Goal: Obtain resource: Download file/media

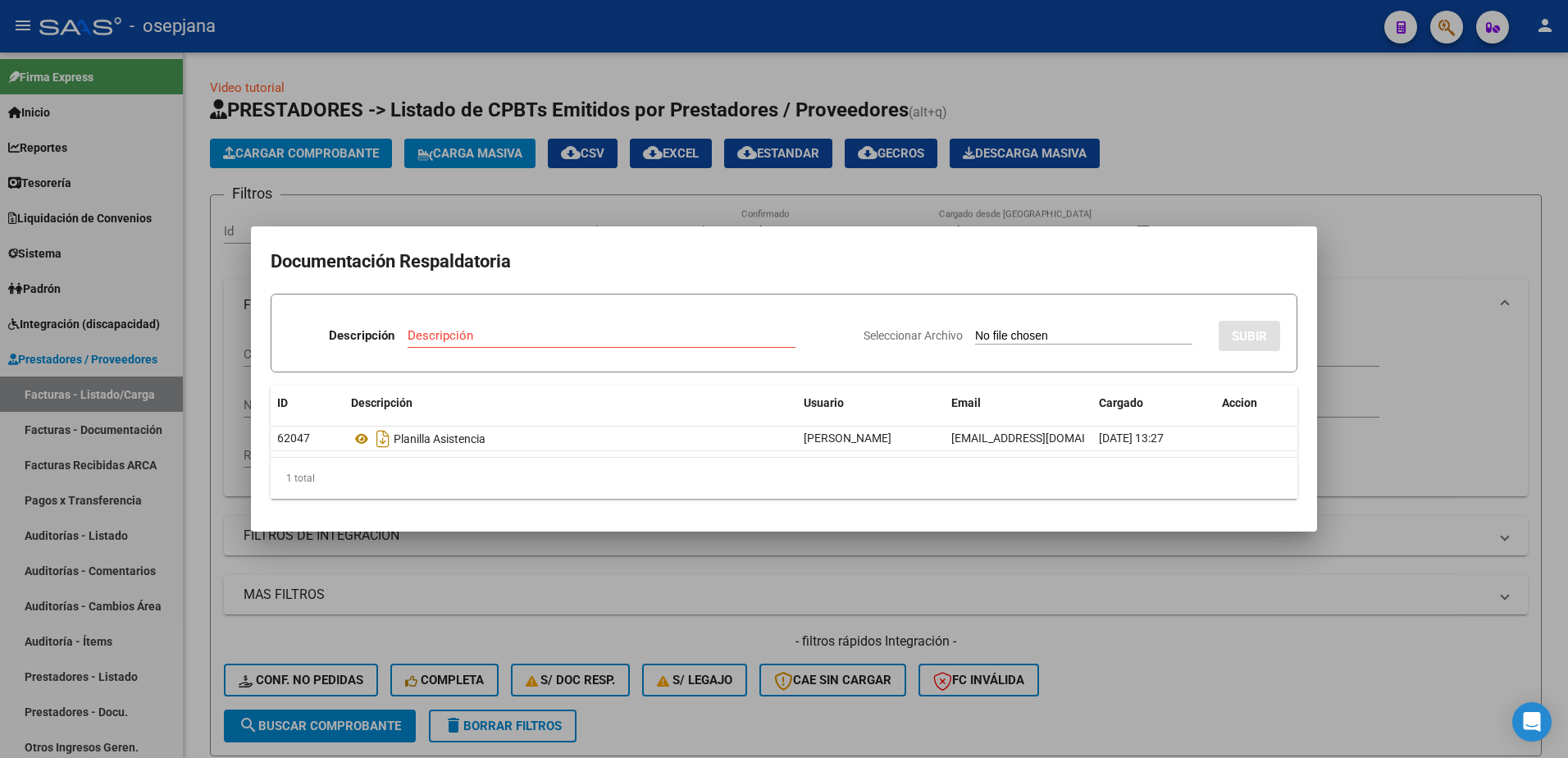
click at [895, 256] on h2 "Documentación Respaldatoria" at bounding box center [783, 261] width 1026 height 32
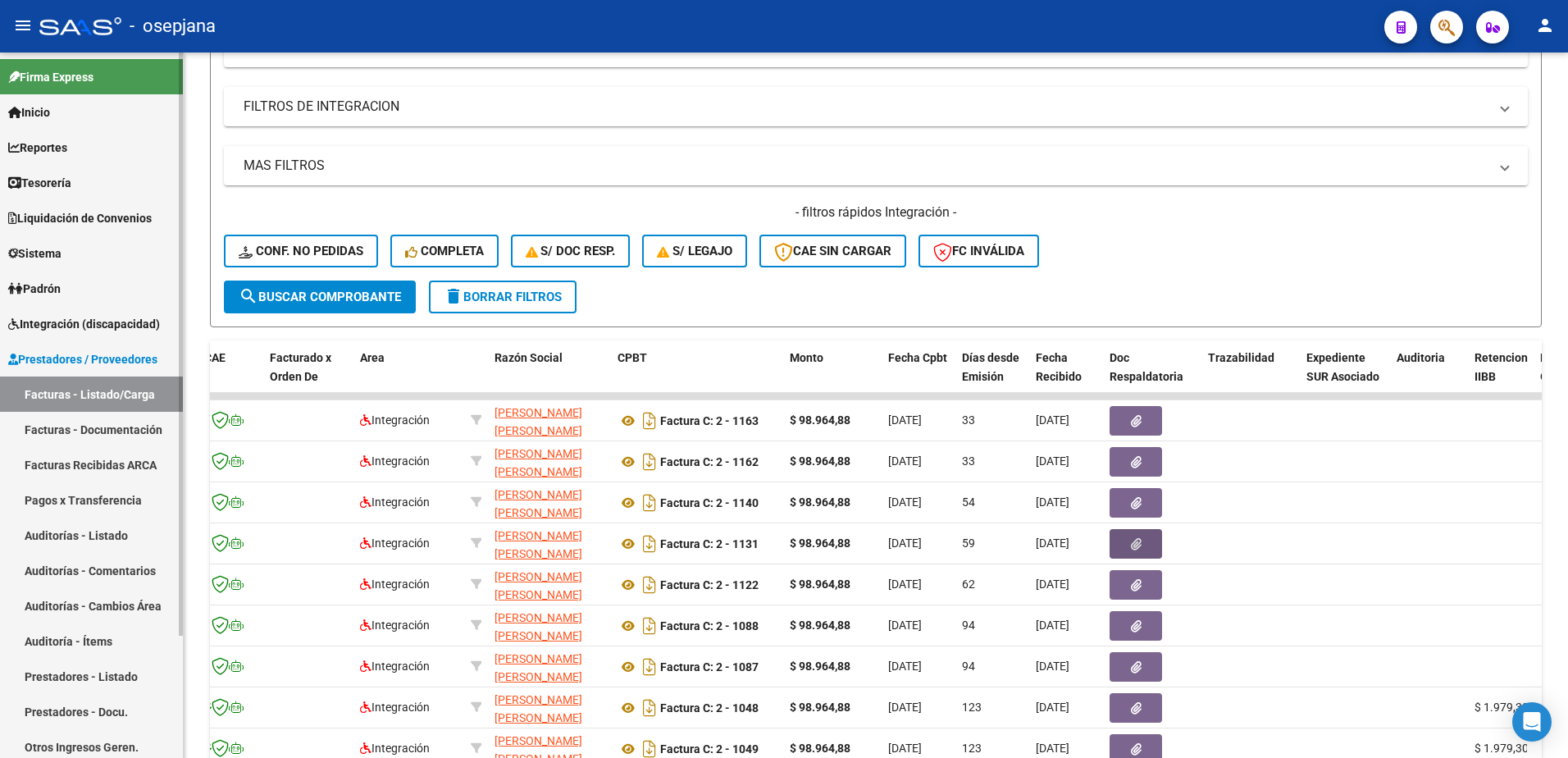
click at [103, 366] on span "Prestadores / Proveedores" at bounding box center [83, 359] width 149 height 18
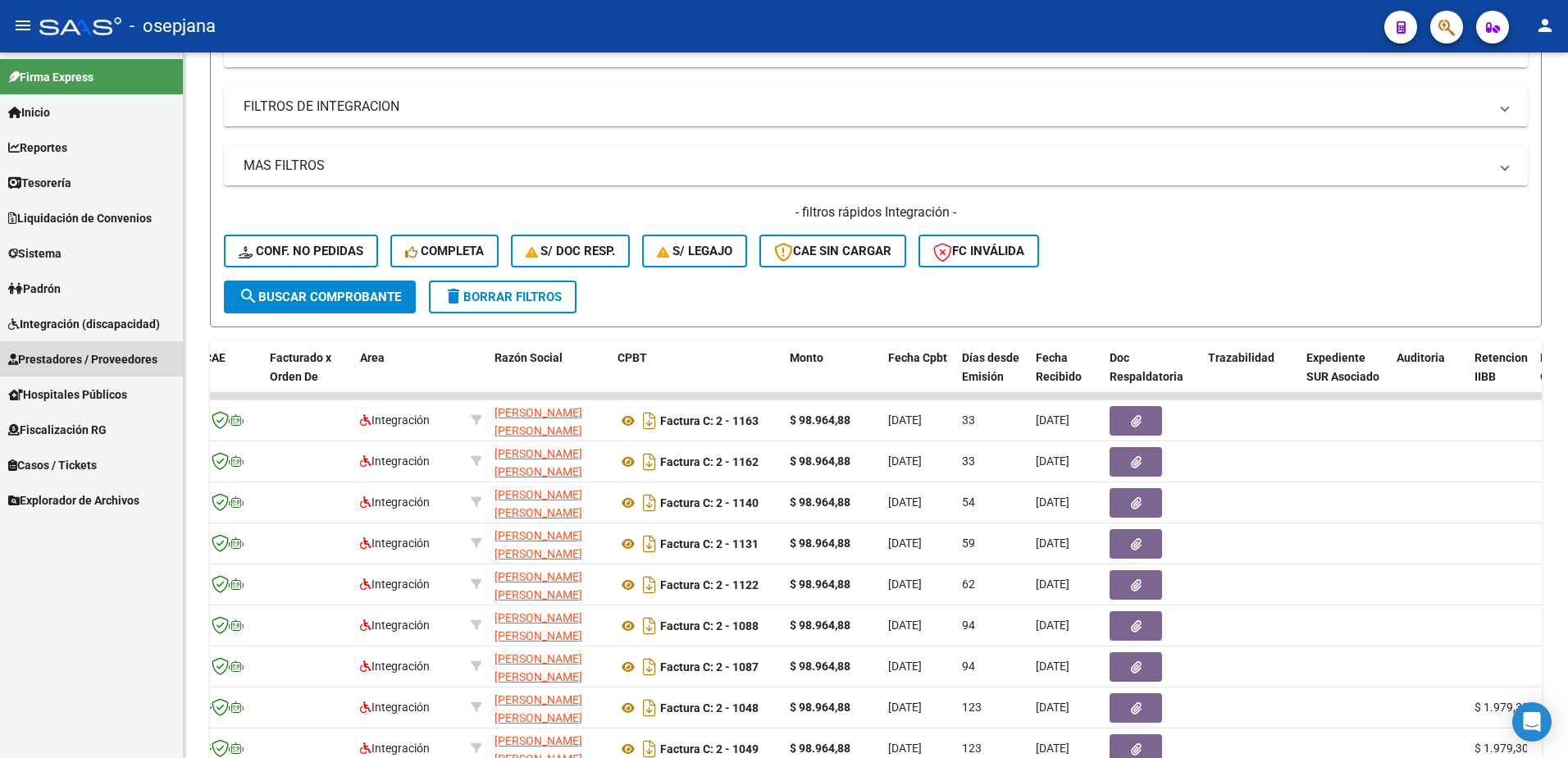
click at [103, 366] on span "Prestadores / Proveedores" at bounding box center [83, 359] width 149 height 18
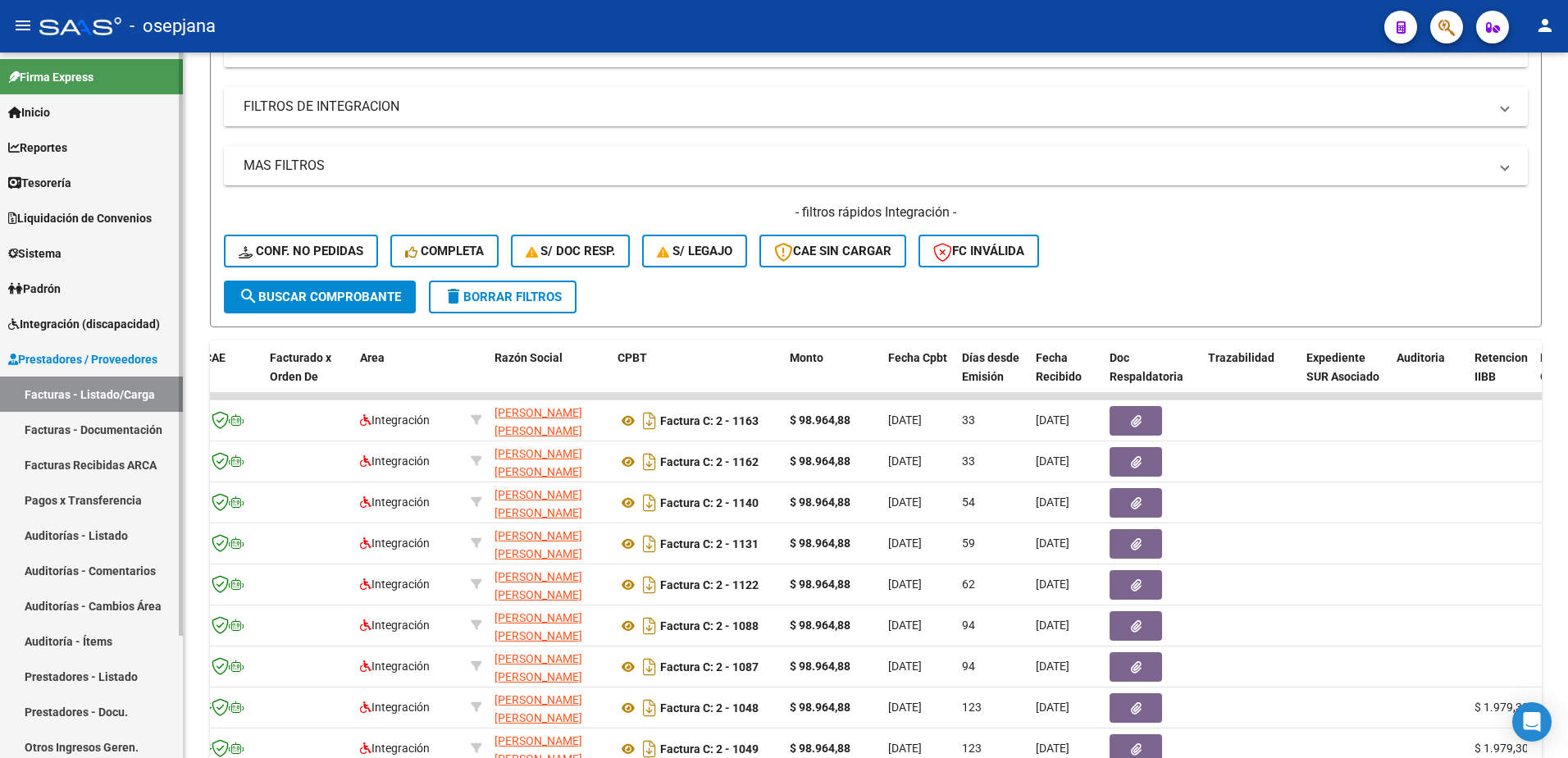
click at [75, 325] on span "Integración (discapacidad)" at bounding box center [84, 324] width 152 height 18
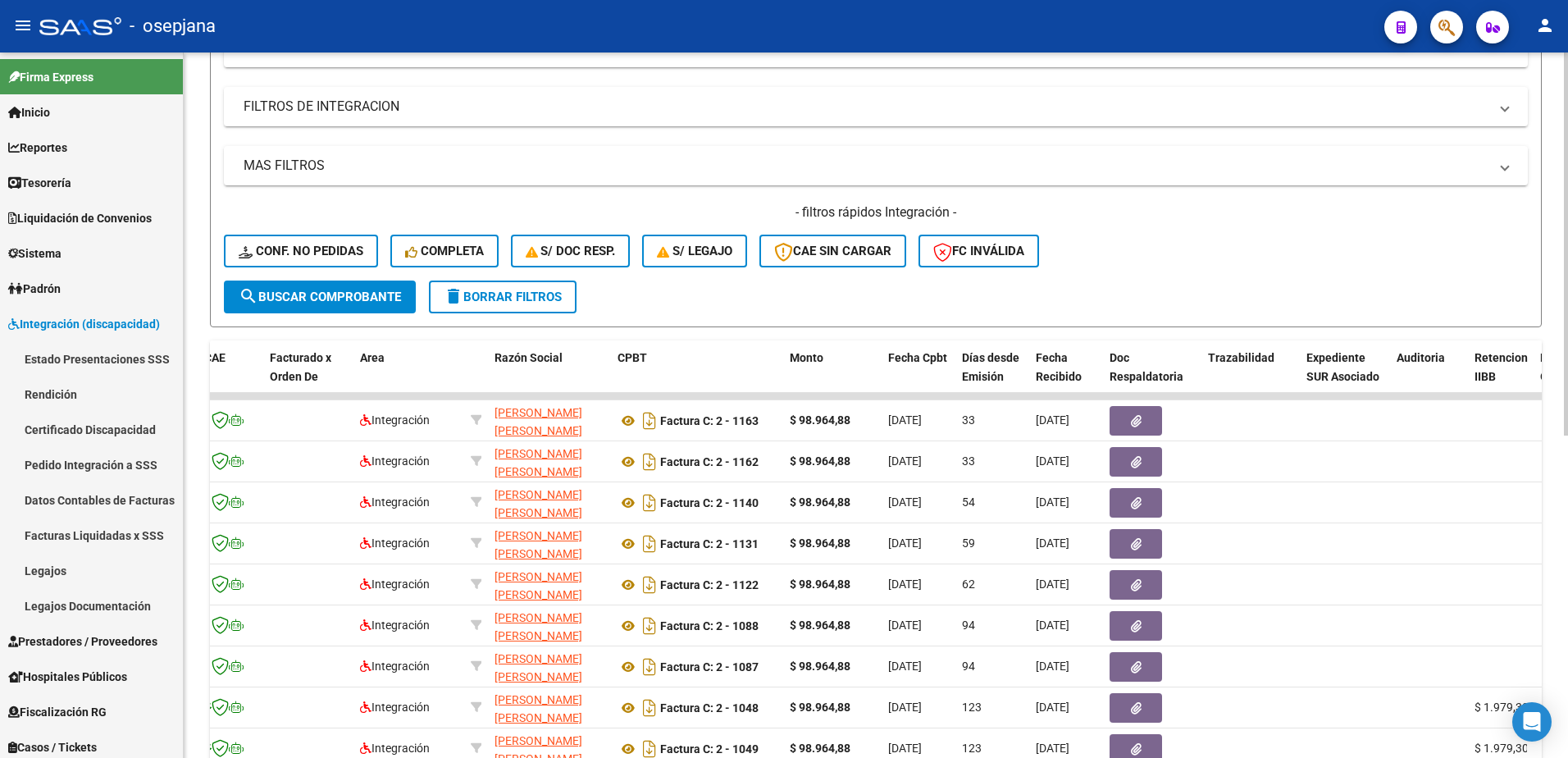
click at [1379, 284] on form "Filtros Id Area Area Seleccionar Gerenciador Seleccionar Gerenciador Todos Conf…" at bounding box center [875, 46] width 1332 height 562
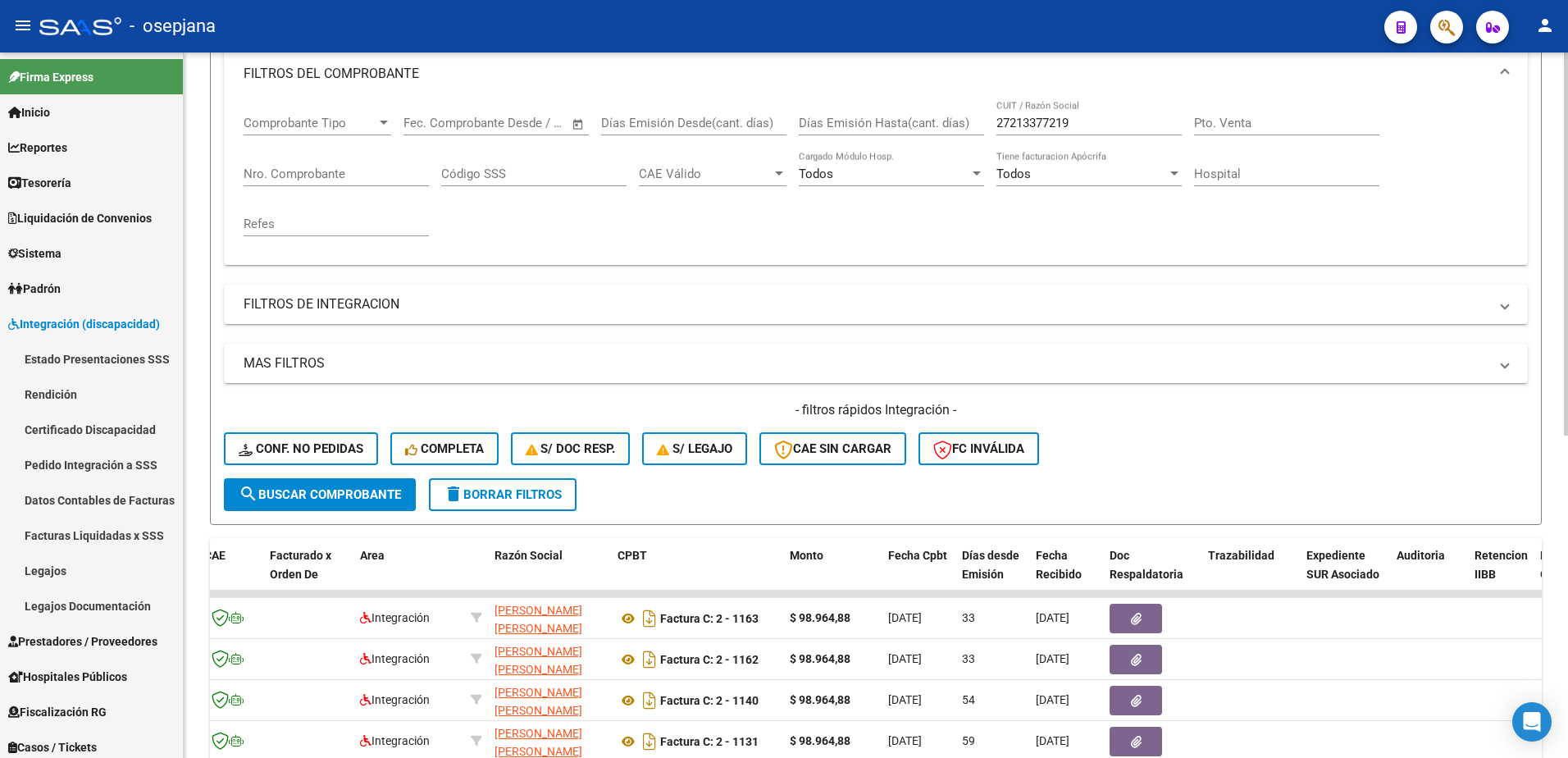
scroll to position [183, 0]
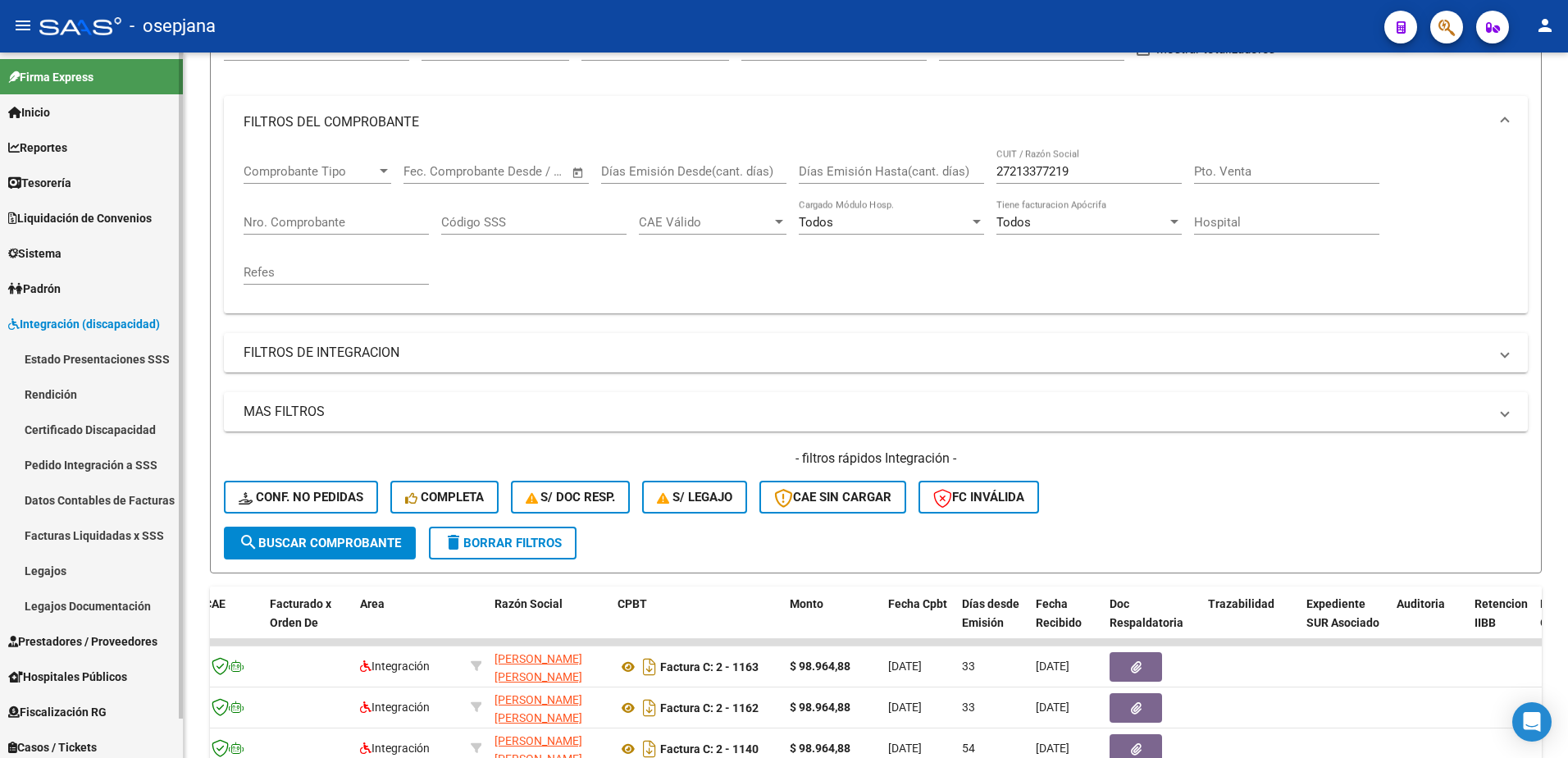
click at [67, 139] on span "Reportes" at bounding box center [38, 147] width 59 height 18
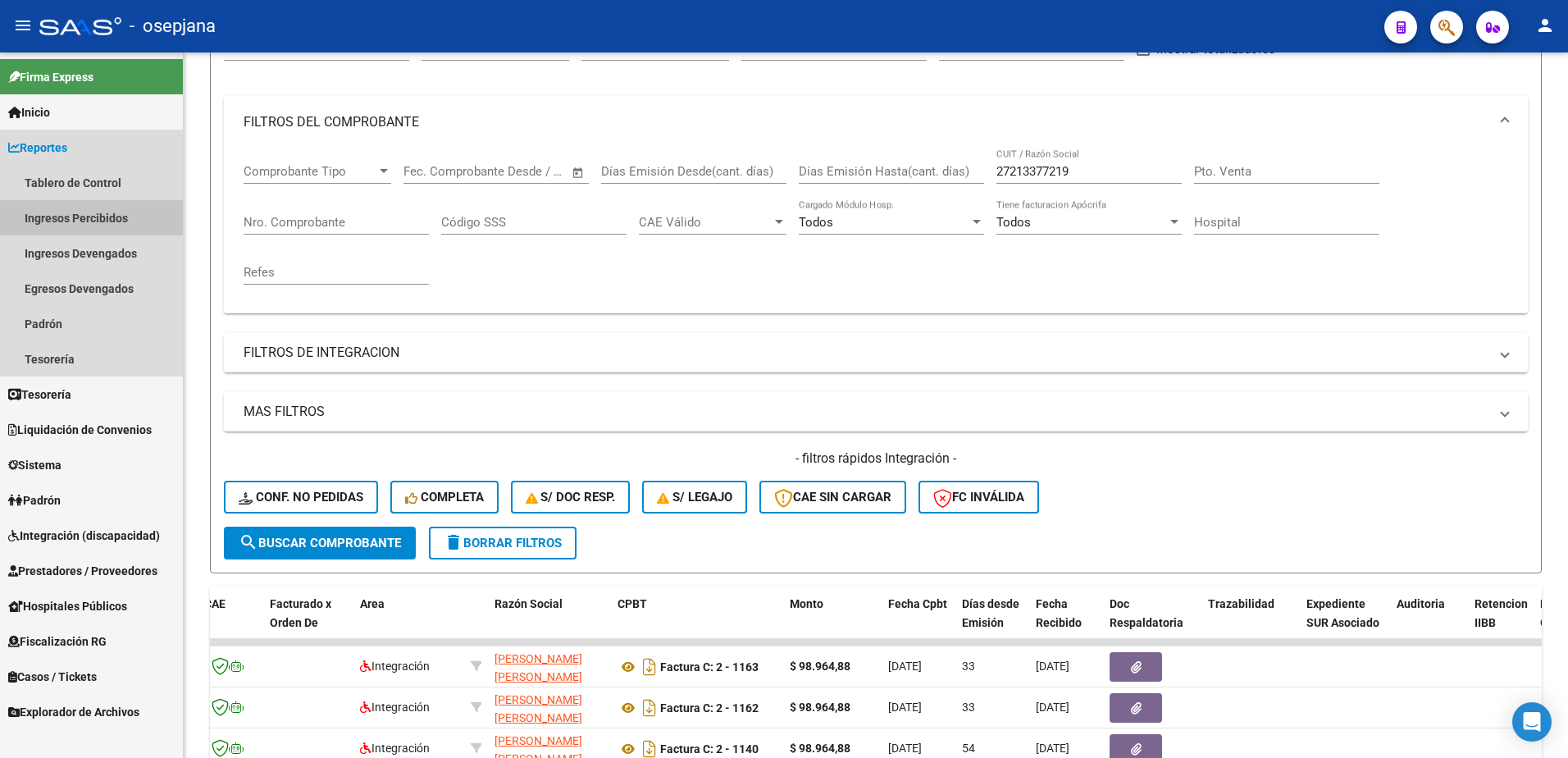
click at [50, 219] on link "Ingresos Percibidos" at bounding box center [91, 217] width 183 height 35
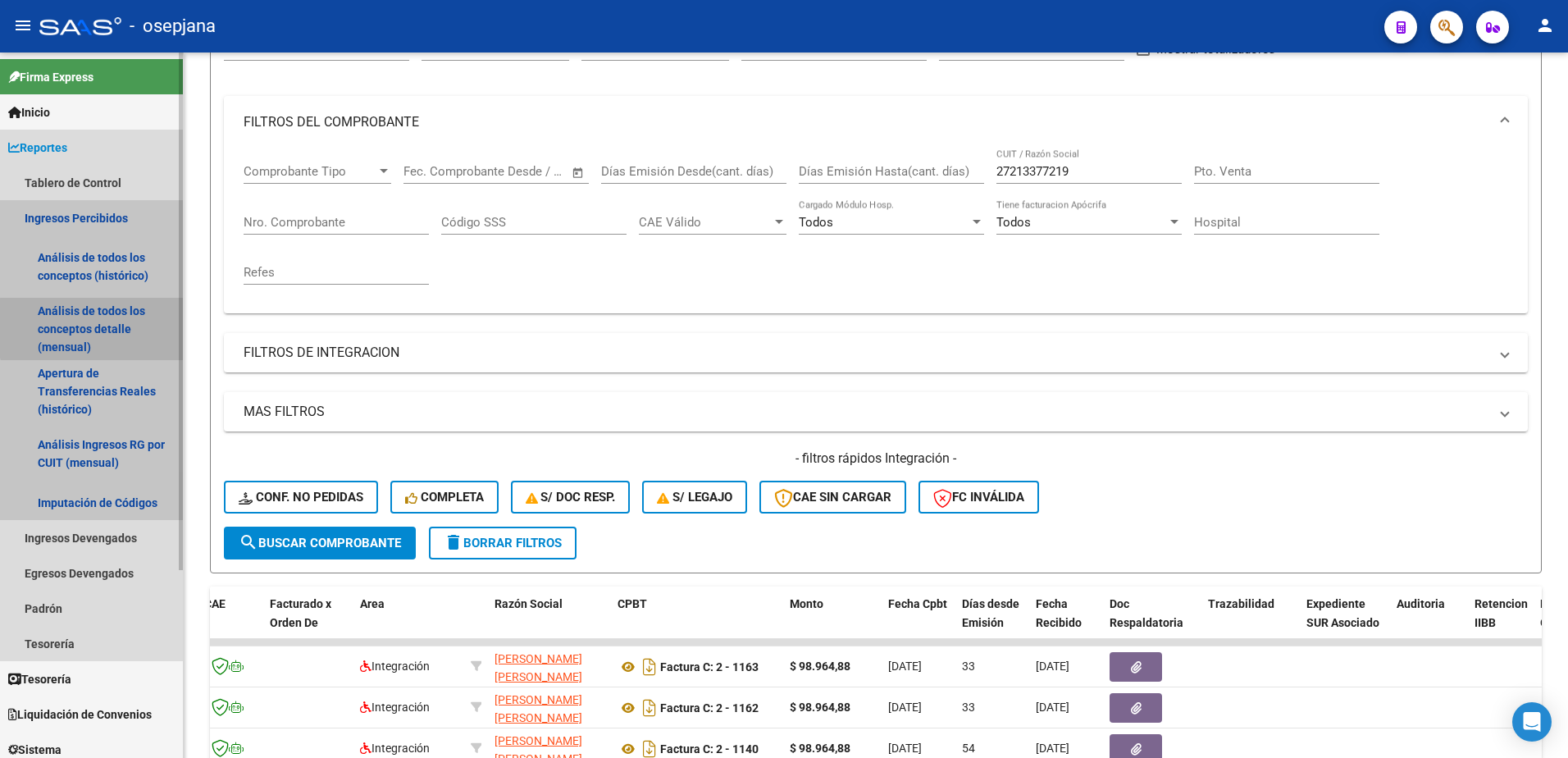
click at [138, 328] on link "Análisis de todos los conceptos detalle (mensual)" at bounding box center [91, 329] width 183 height 62
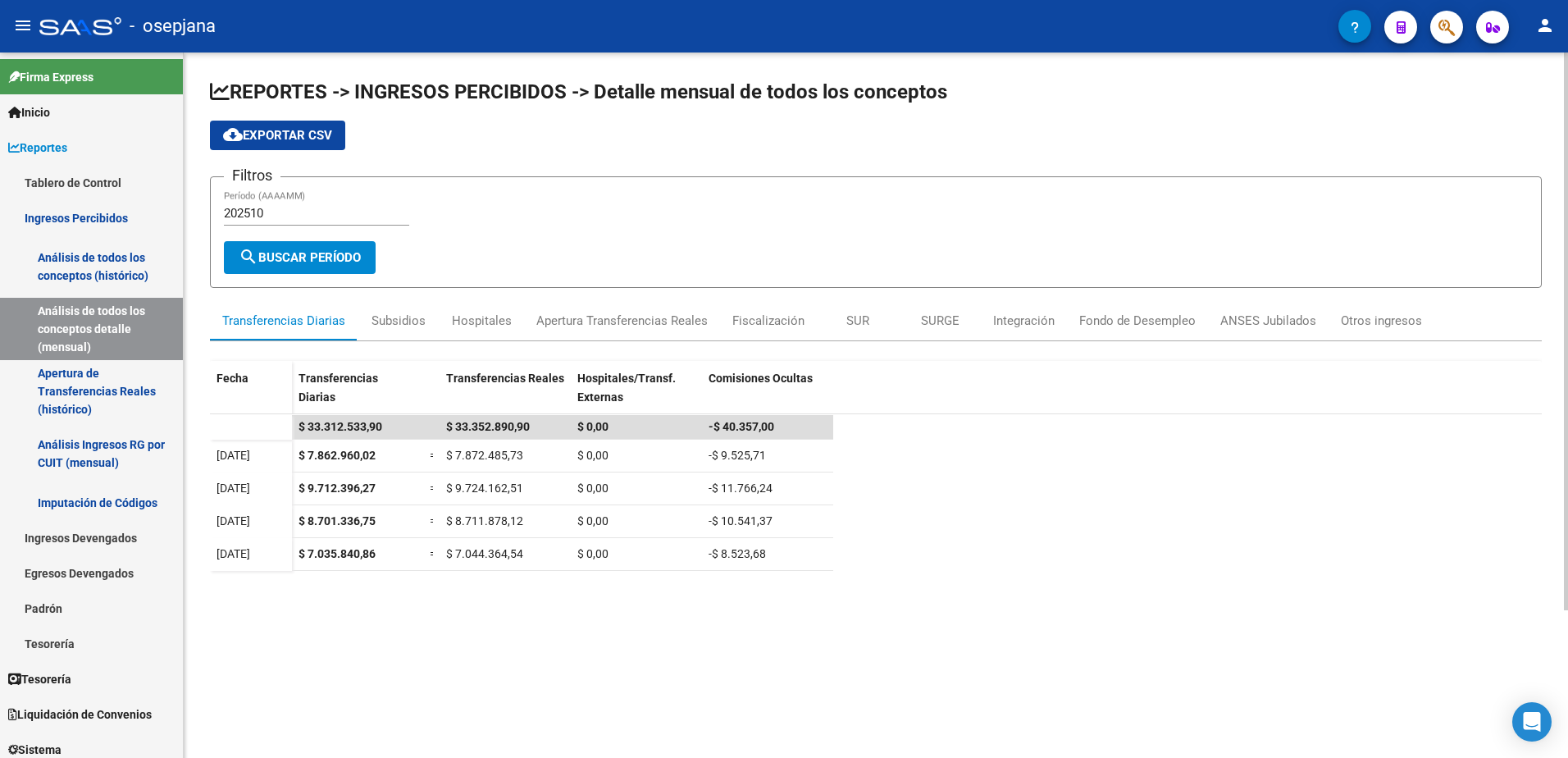
click at [295, 212] on input "202510" at bounding box center [316, 213] width 185 height 15
type input "202508"
click at [299, 264] on span "search Buscar Período" at bounding box center [299, 257] width 122 height 15
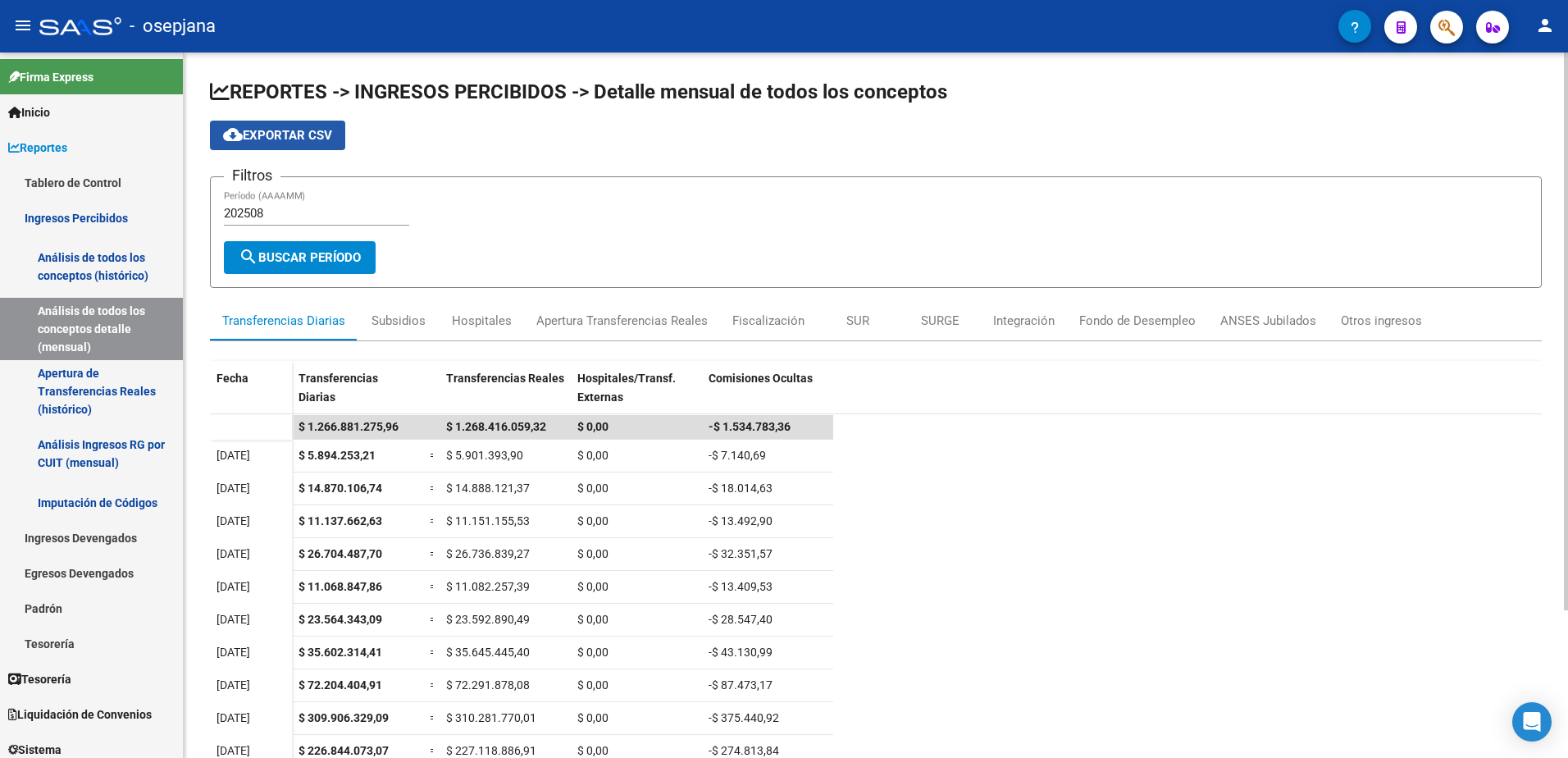
click at [294, 138] on span "cloud_download Exportar CSV" at bounding box center [277, 135] width 109 height 15
click at [593, 328] on div "Apertura Transferencias Reales" at bounding box center [622, 320] width 171 height 18
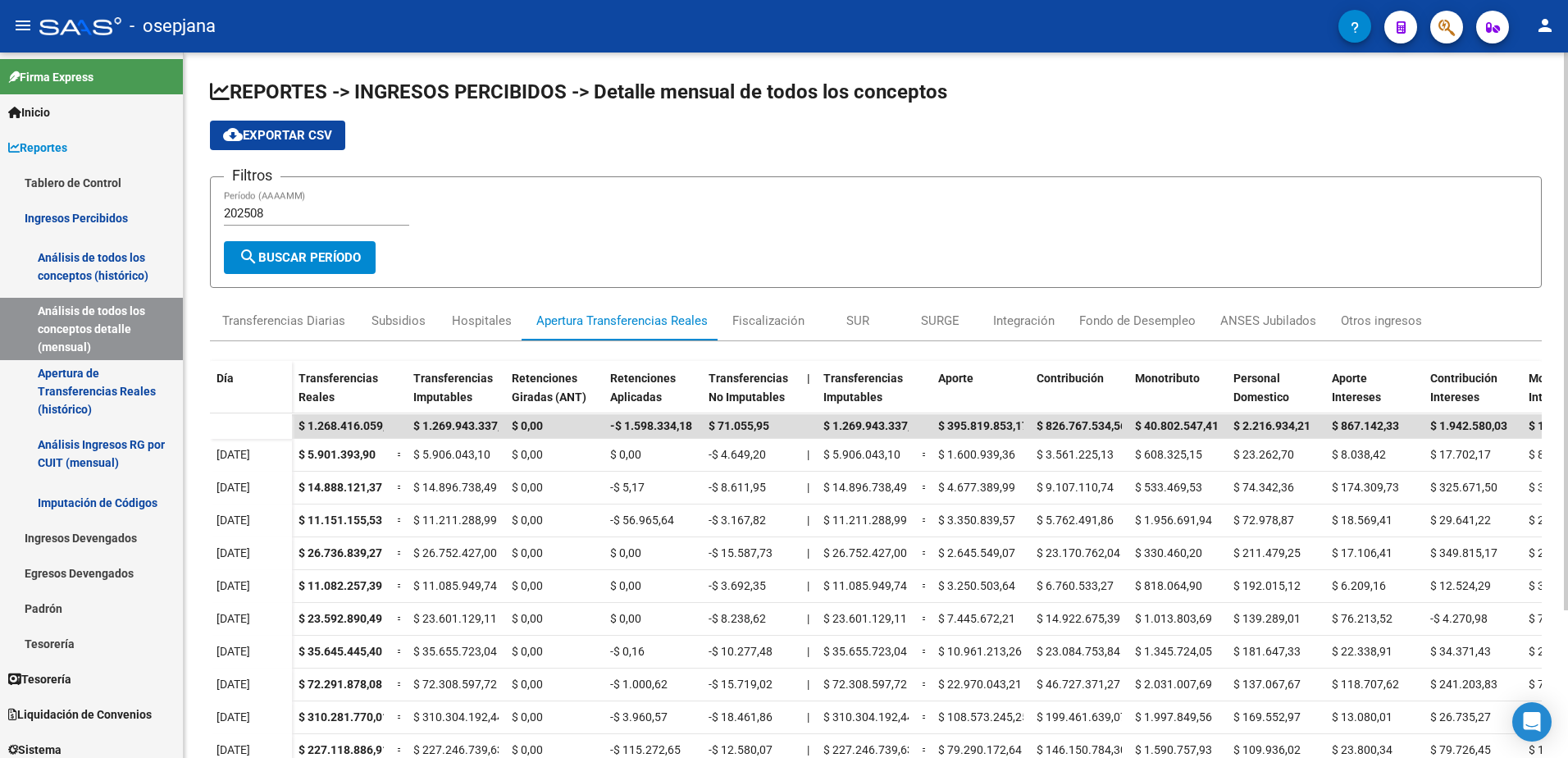
click at [295, 131] on span "cloud_download Exportar CSV" at bounding box center [277, 135] width 109 height 15
click at [108, 495] on link "Imputación de Códigos" at bounding box center [91, 502] width 183 height 35
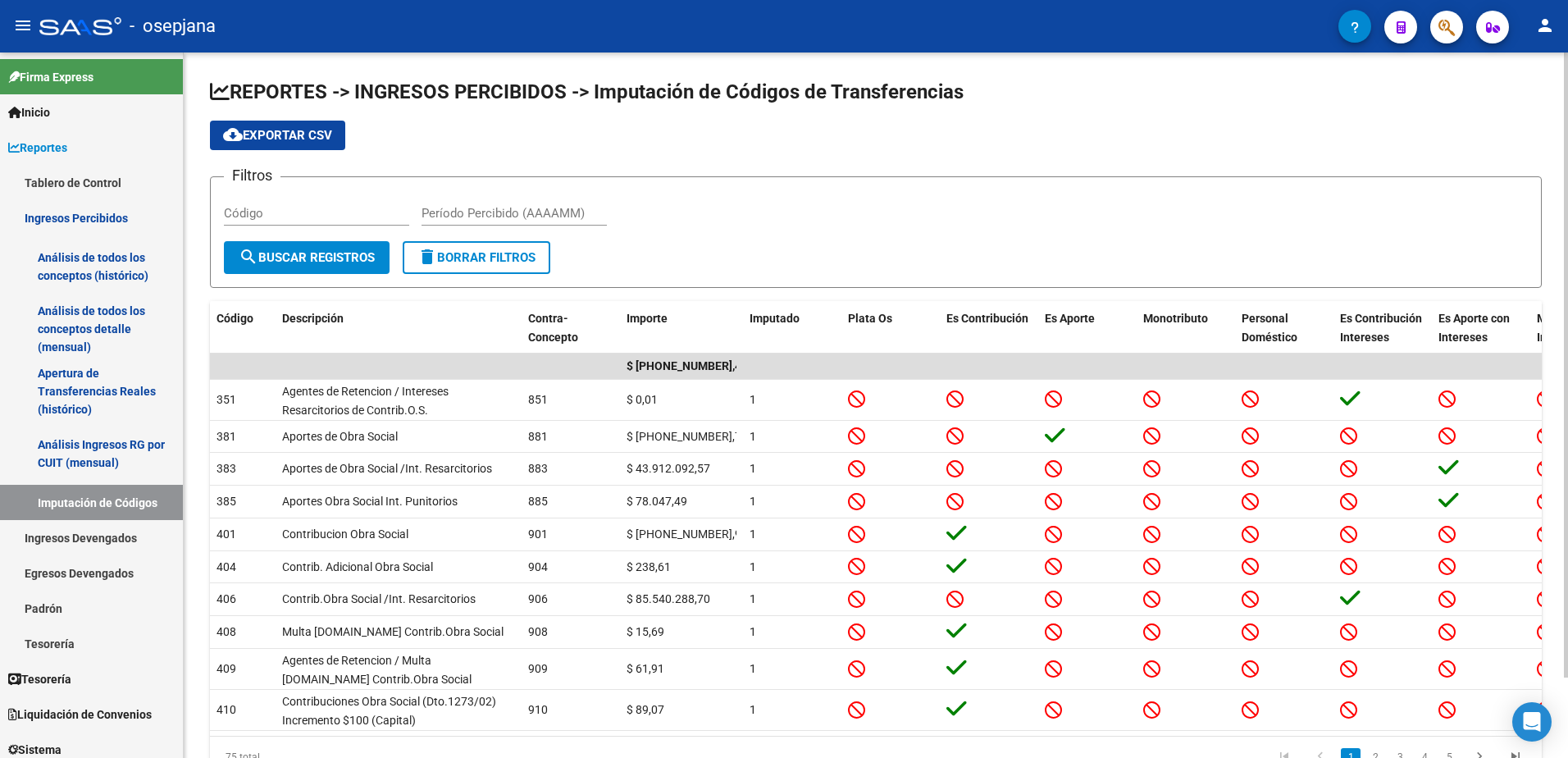
click at [247, 211] on input "Código" at bounding box center [316, 213] width 185 height 15
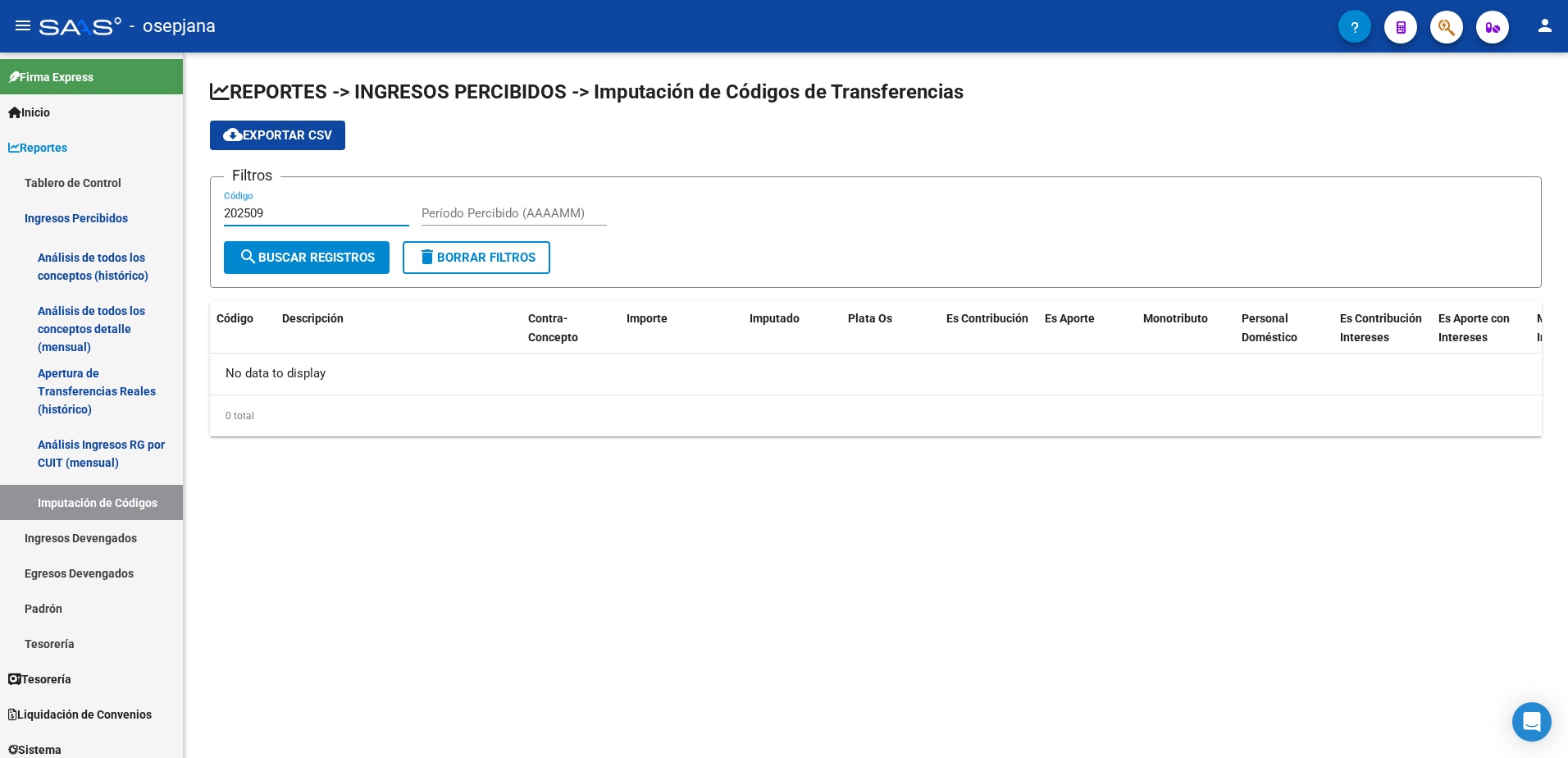
type input "202509"
click at [315, 253] on span "search Buscar Registros" at bounding box center [307, 257] width 136 height 15
drag, startPoint x: 285, startPoint y: 216, endPoint x: 189, endPoint y: 210, distance: 96.2
click at [189, 210] on div "REPORTES -> INGRESOS PERCIBIDOS -> Imputación de Códigos de Transferencias clou…" at bounding box center [875, 271] width 1384 height 436
click at [495, 209] on input "Período Percibido (AAAAMM)" at bounding box center [514, 213] width 185 height 15
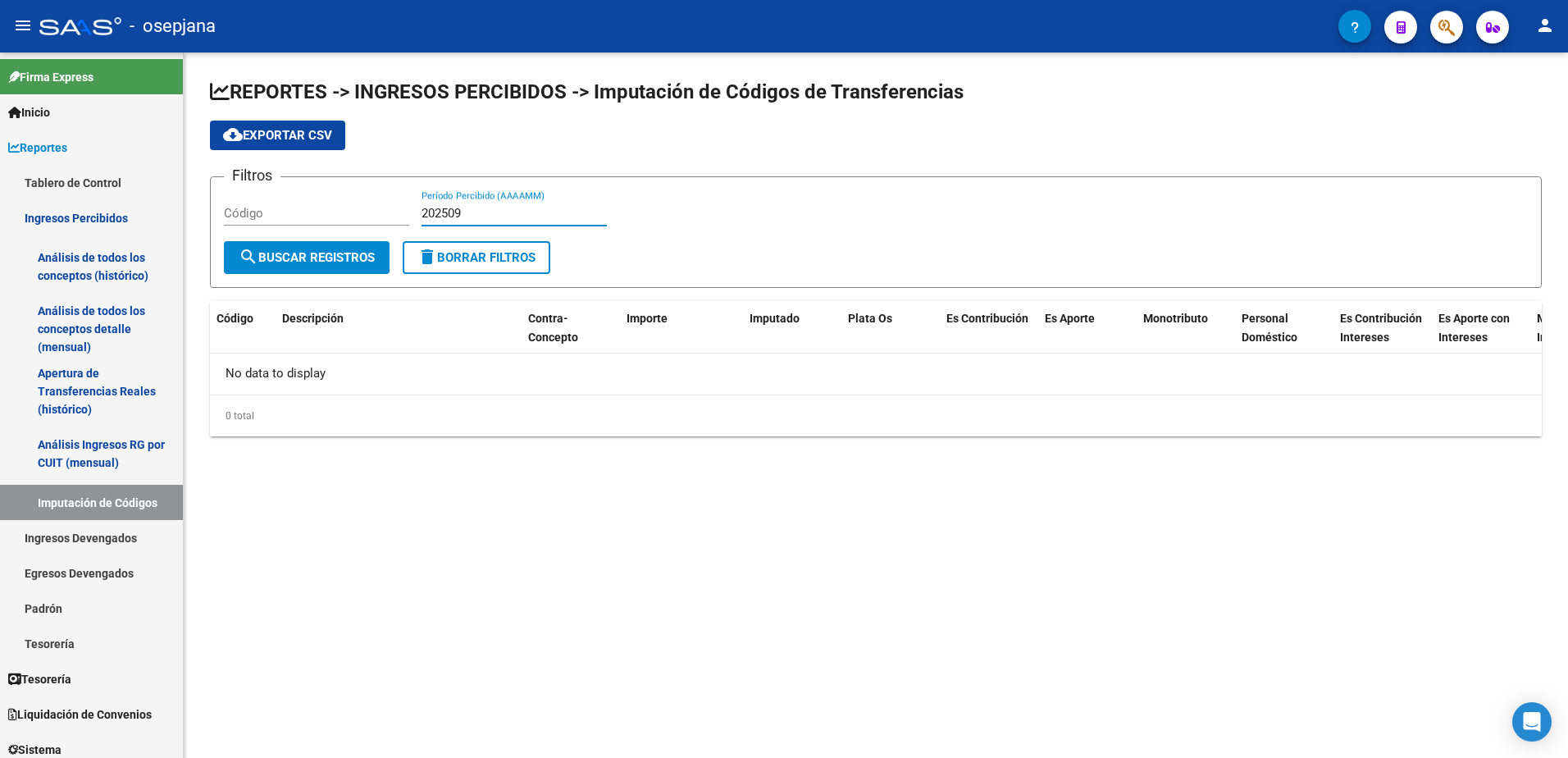
type input "202509"
click at [364, 259] on span "search Buscar Registros" at bounding box center [307, 257] width 136 height 15
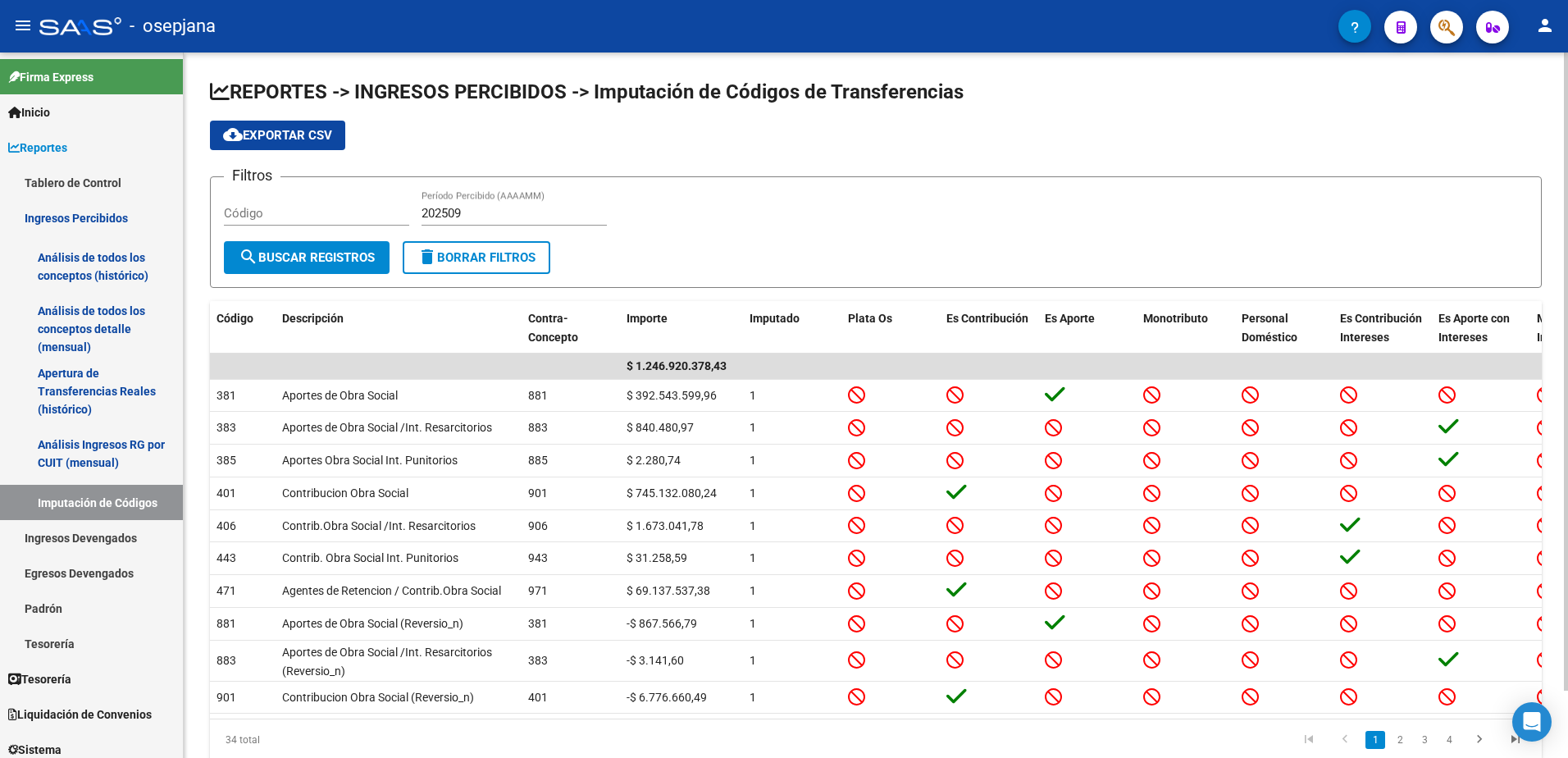
click at [469, 210] on input "202509" at bounding box center [514, 213] width 185 height 15
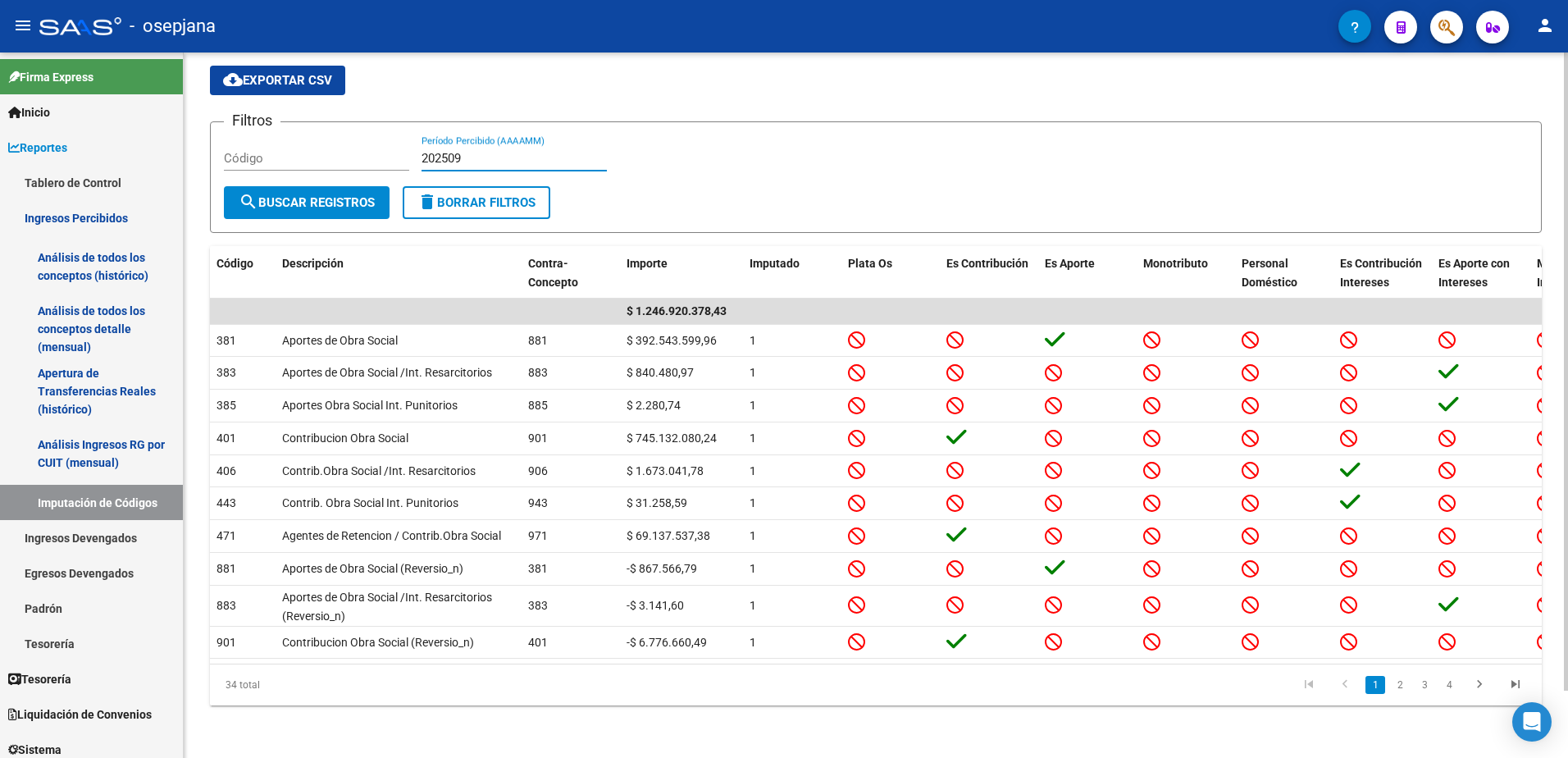
click at [302, 186] on button "search Buscar Registros" at bounding box center [306, 202] width 166 height 32
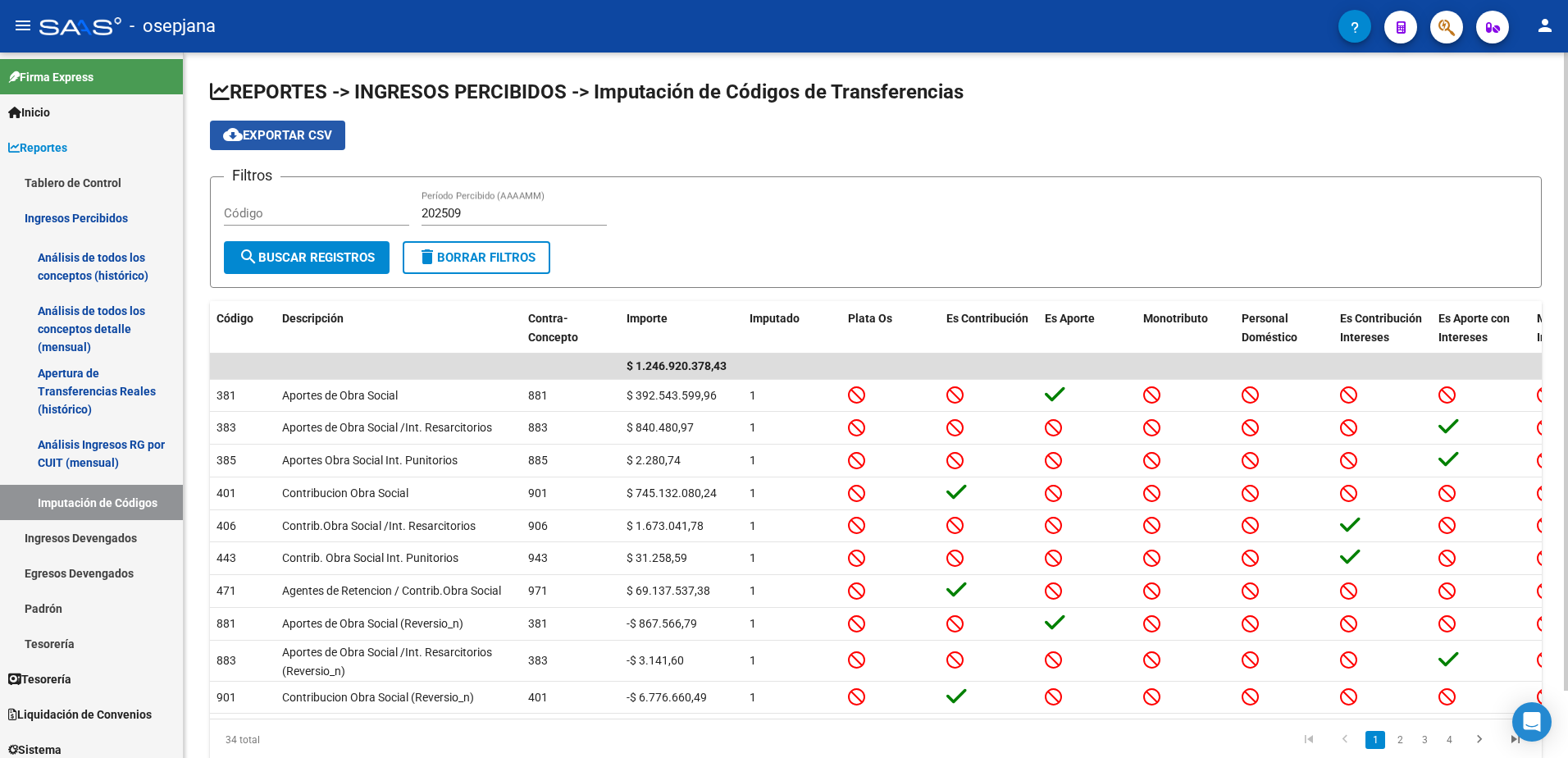
click at [281, 138] on span "cloud_download Exportar CSV" at bounding box center [277, 135] width 109 height 15
